Goal: Task Accomplishment & Management: Manage account settings

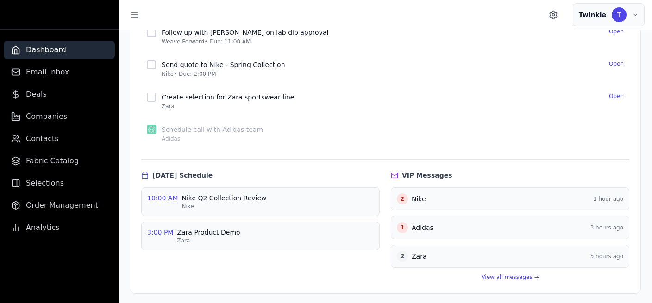
scroll to position [177, 0]
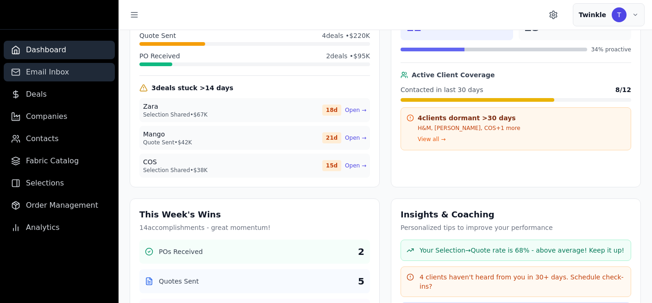
click at [53, 69] on span "Email Inbox" at bounding box center [47, 72] width 43 height 11
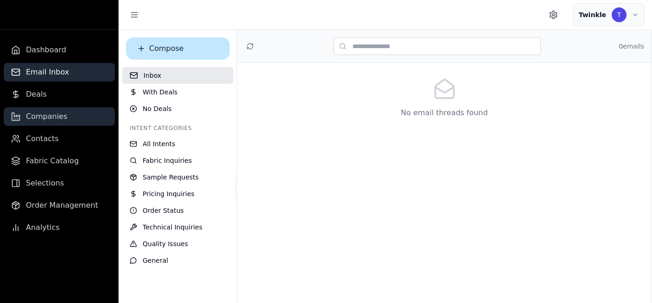
click at [55, 112] on span "Companies" at bounding box center [46, 116] width 41 height 11
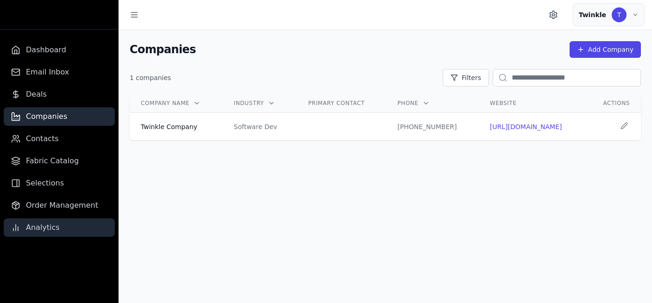
click at [50, 230] on span "Analytics" at bounding box center [43, 227] width 34 height 11
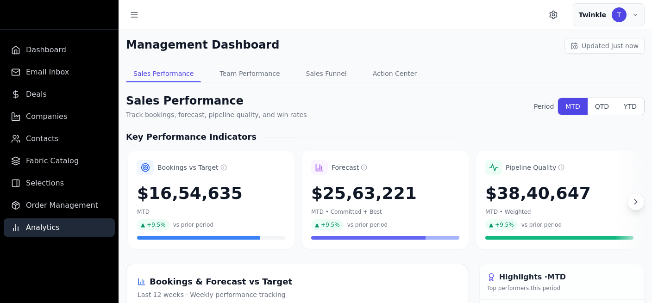
scroll to position [0, 2]
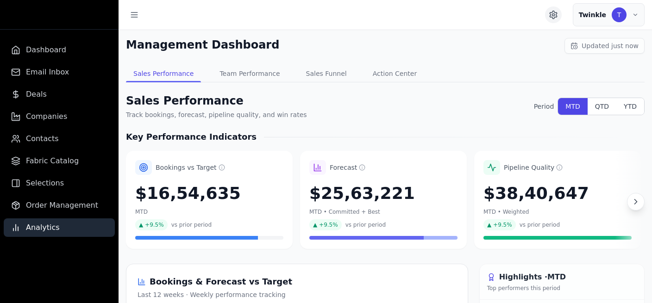
click at [554, 16] on circle "Settings" at bounding box center [553, 15] width 2 height 2
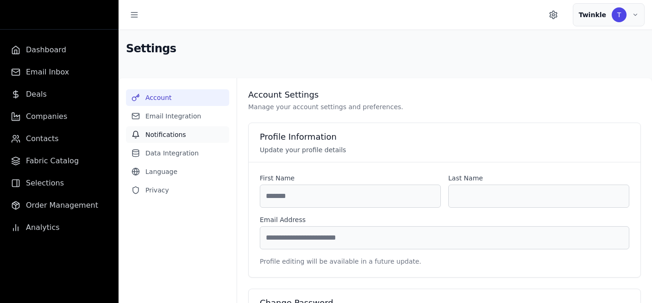
click at [168, 137] on button "Notifications" at bounding box center [177, 134] width 103 height 17
click at [174, 116] on button "Email Integration" at bounding box center [177, 116] width 103 height 17
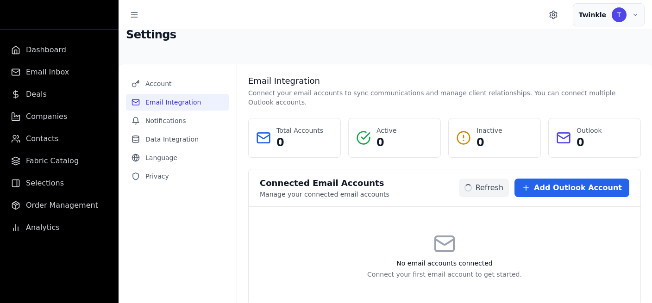
scroll to position [18, 0]
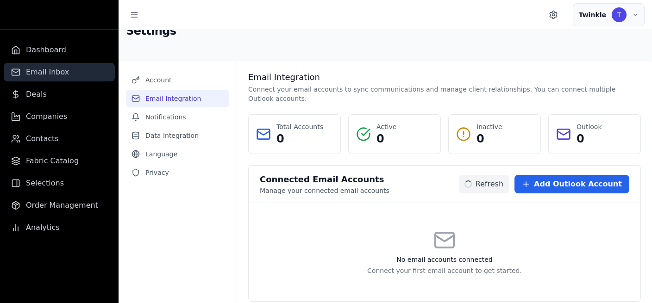
click at [44, 71] on span "Email Inbox" at bounding box center [47, 72] width 43 height 11
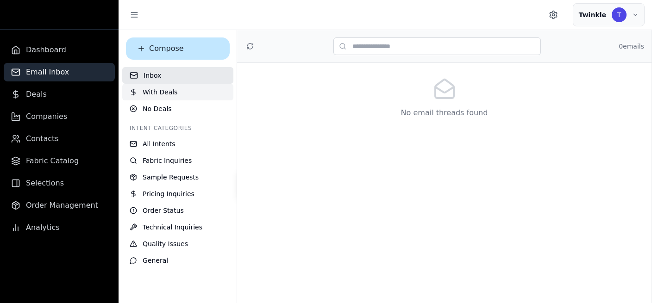
click at [148, 95] on span "With Deals" at bounding box center [160, 91] width 35 height 9
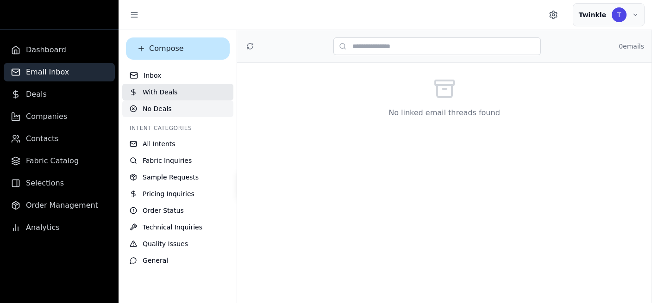
click at [150, 110] on span "No Deals" at bounding box center [157, 108] width 29 height 9
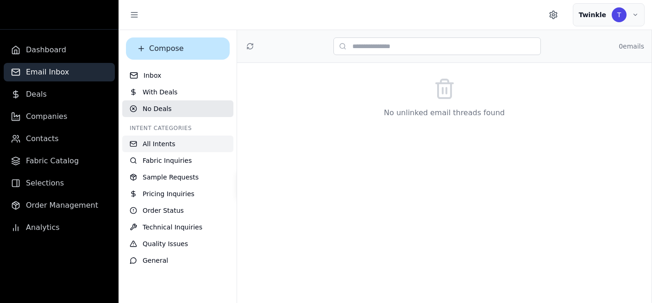
click at [162, 142] on span "All Intents" at bounding box center [159, 143] width 33 height 9
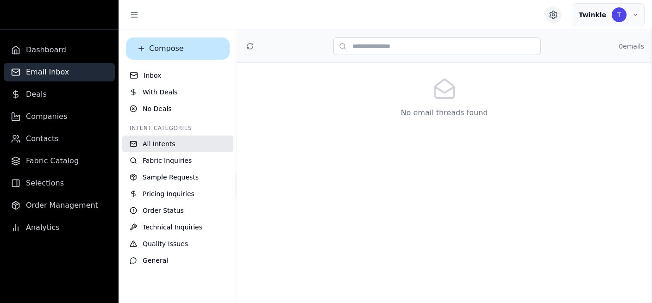
click at [556, 12] on icon "Settings" at bounding box center [552, 14] width 9 height 9
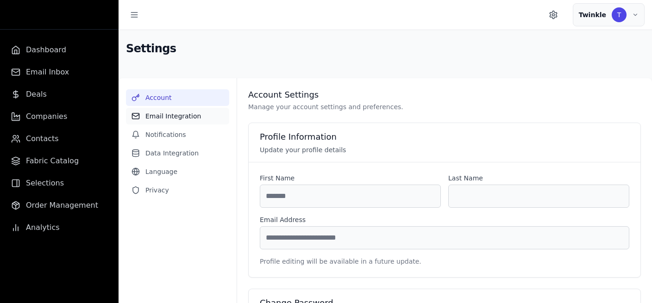
click at [190, 118] on button "Email Integration" at bounding box center [177, 116] width 103 height 17
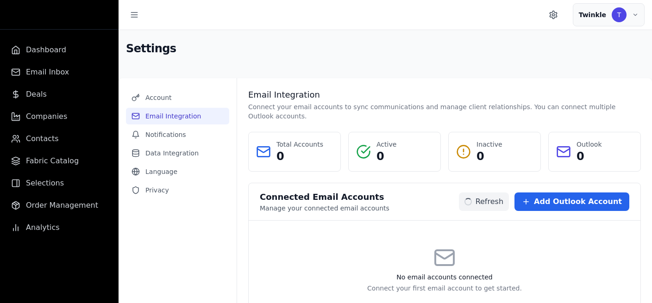
click at [545, 200] on button "Add Outlook Account" at bounding box center [571, 202] width 115 height 19
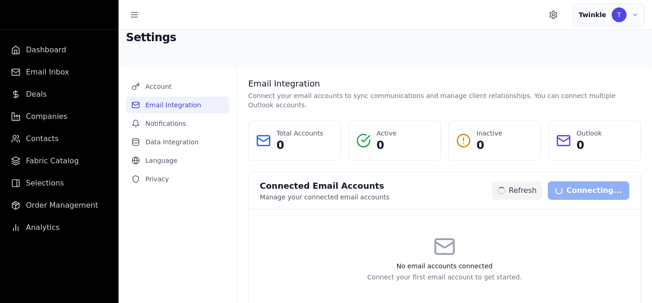
scroll to position [18, 0]
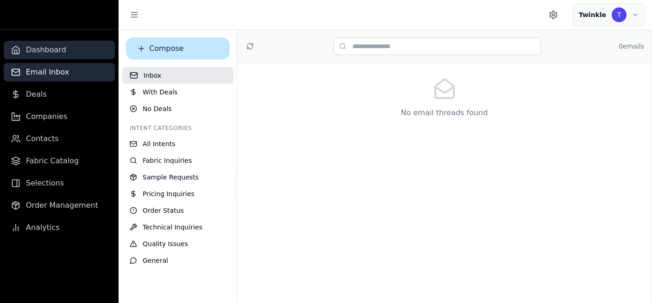
click at [58, 49] on span "Dashboard" at bounding box center [46, 49] width 40 height 11
